Goal: Task Accomplishment & Management: Use online tool/utility

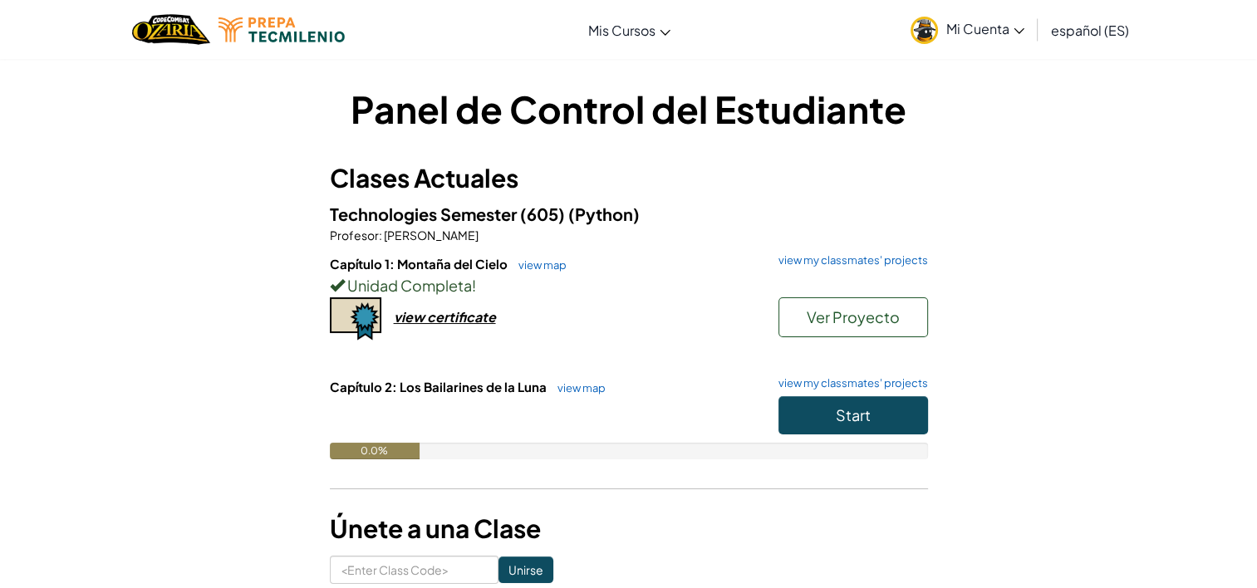
click at [541, 273] on div "Unidad Completa !" at bounding box center [629, 285] width 598 height 24
click at [542, 256] on h6 "Capítulo 1: Montaña del Cielo view map view my classmates' projects" at bounding box center [629, 264] width 598 height 18
click at [541, 266] on link "view map" at bounding box center [538, 264] width 56 height 13
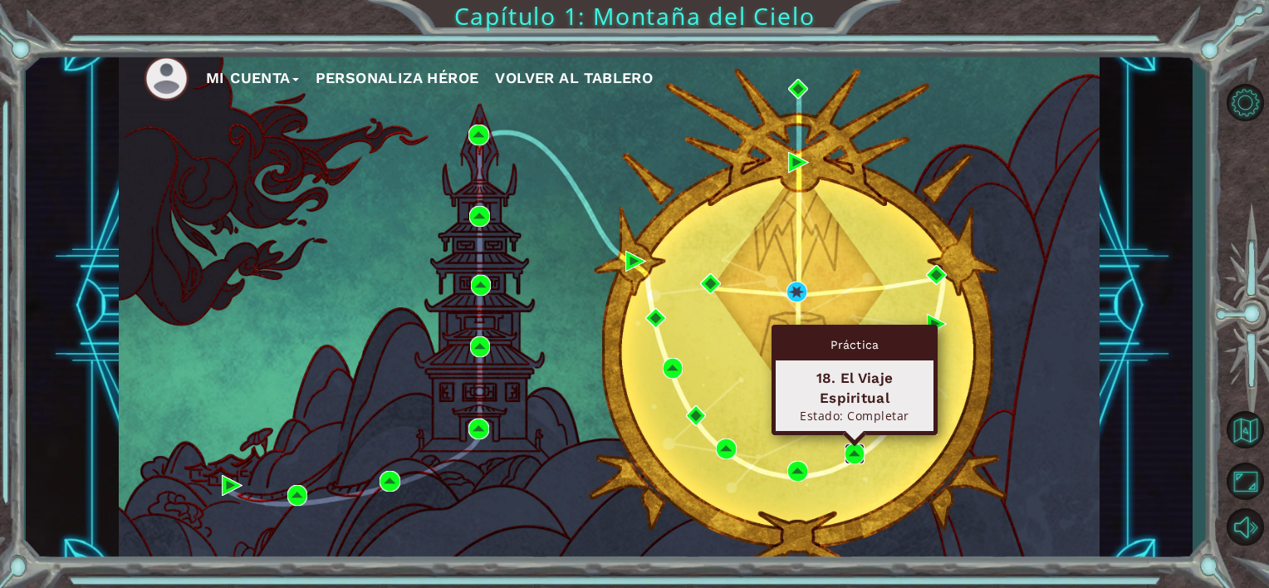
click at [861, 448] on img at bounding box center [855, 453] width 21 height 21
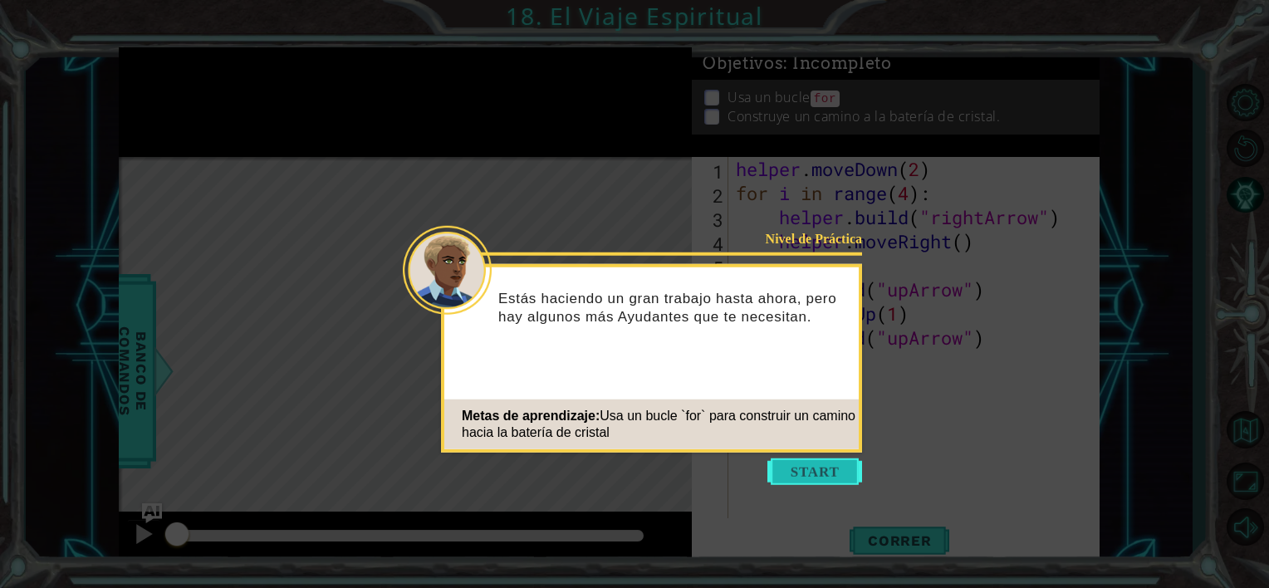
click at [829, 480] on button "Start" at bounding box center [814, 471] width 95 height 27
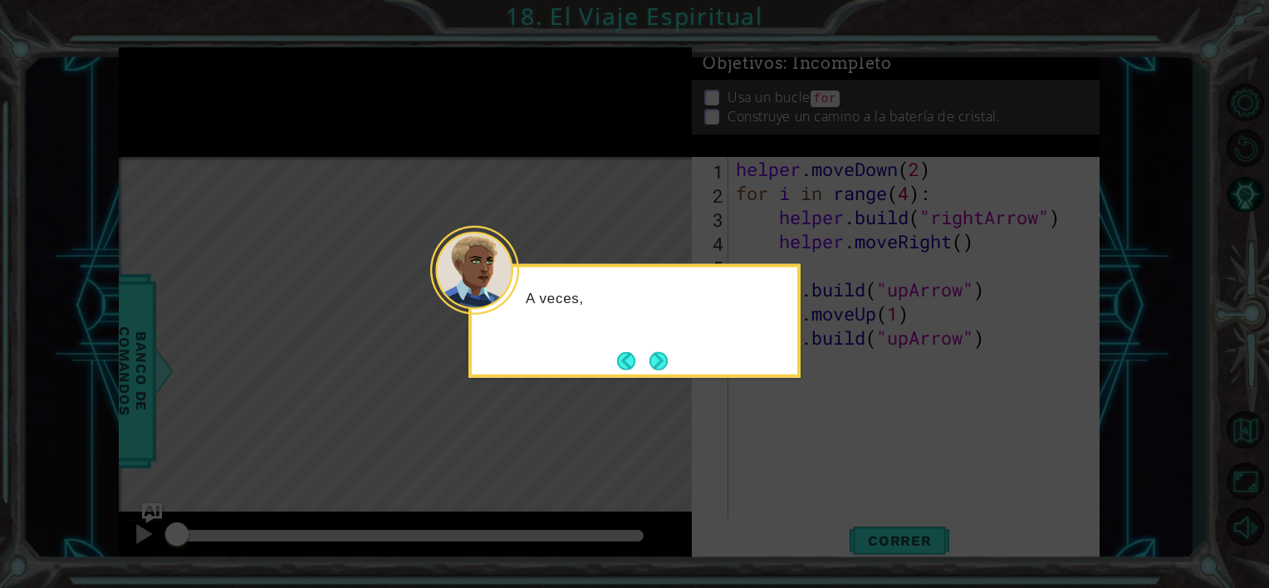
click at [673, 365] on button "Next" at bounding box center [658, 360] width 31 height 31
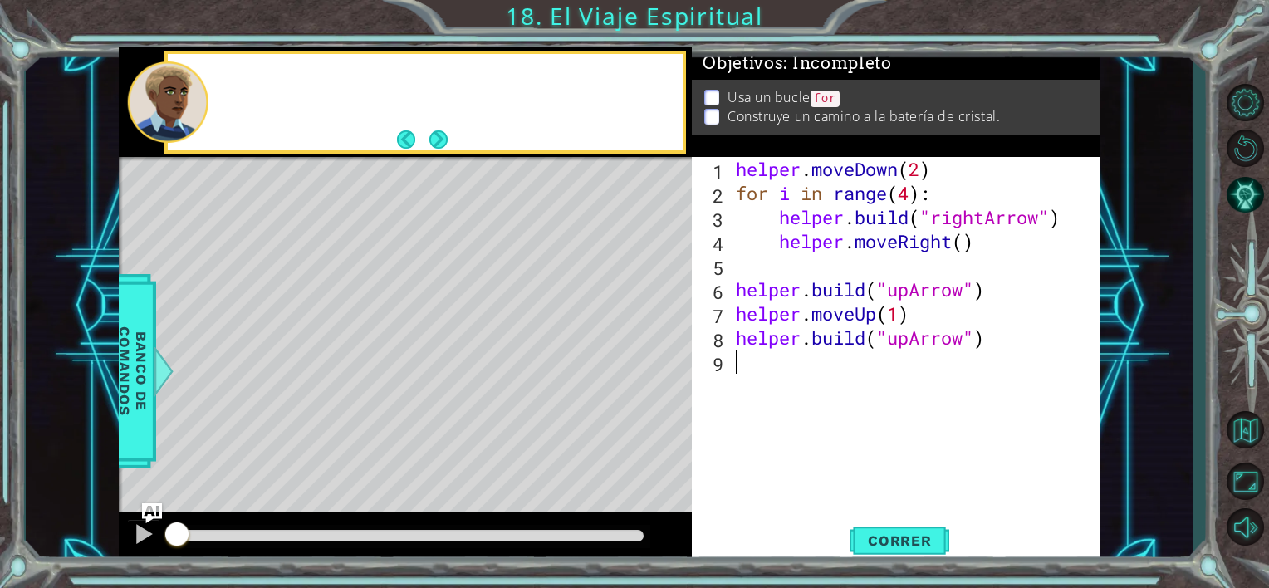
click at [671, 365] on div "Level Map" at bounding box center [502, 401] width 767 height 489
